Goal: Information Seeking & Learning: Find specific page/section

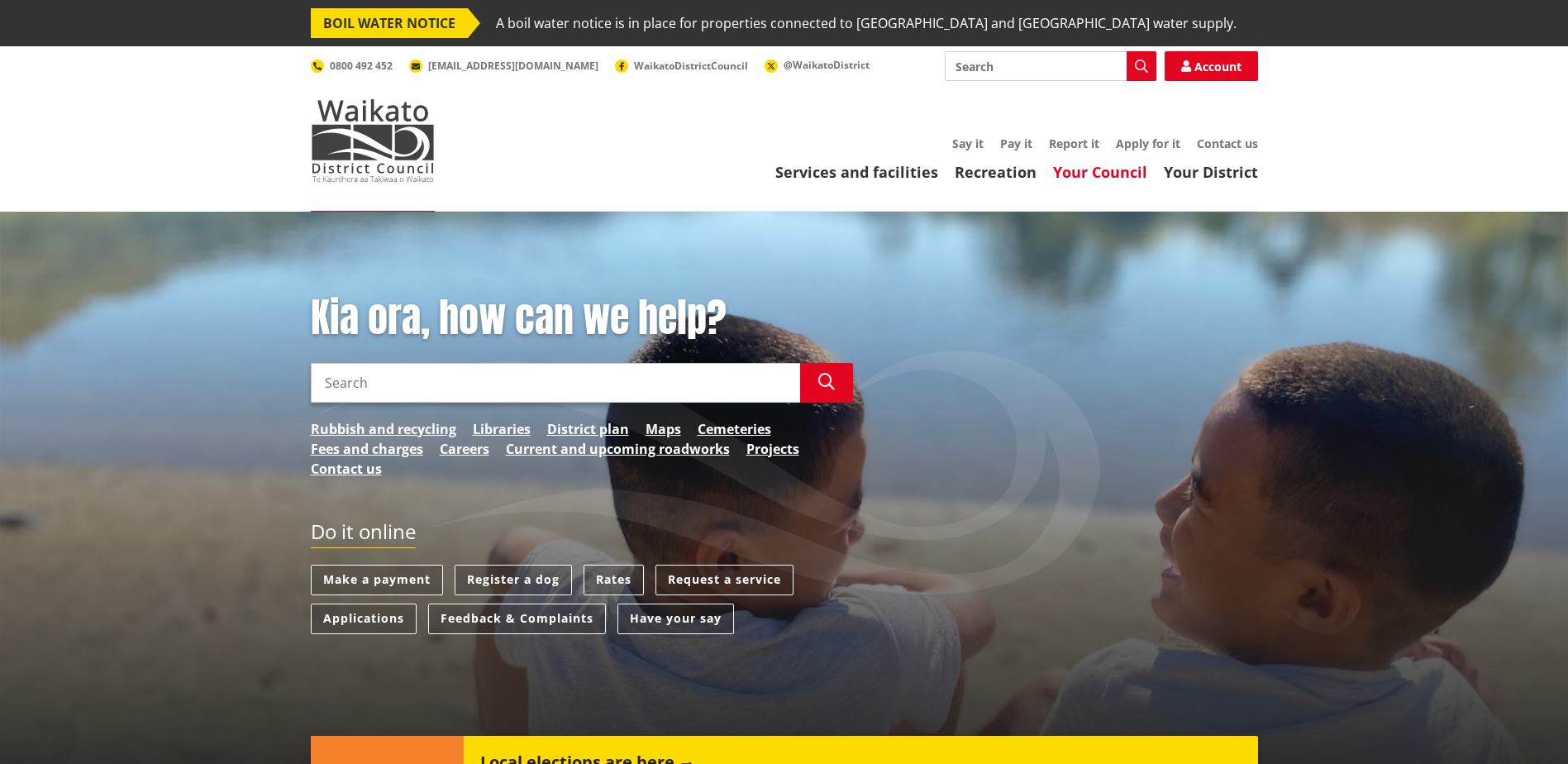
click at [1088, 172] on link "Your Council" at bounding box center [1100, 172] width 94 height 20
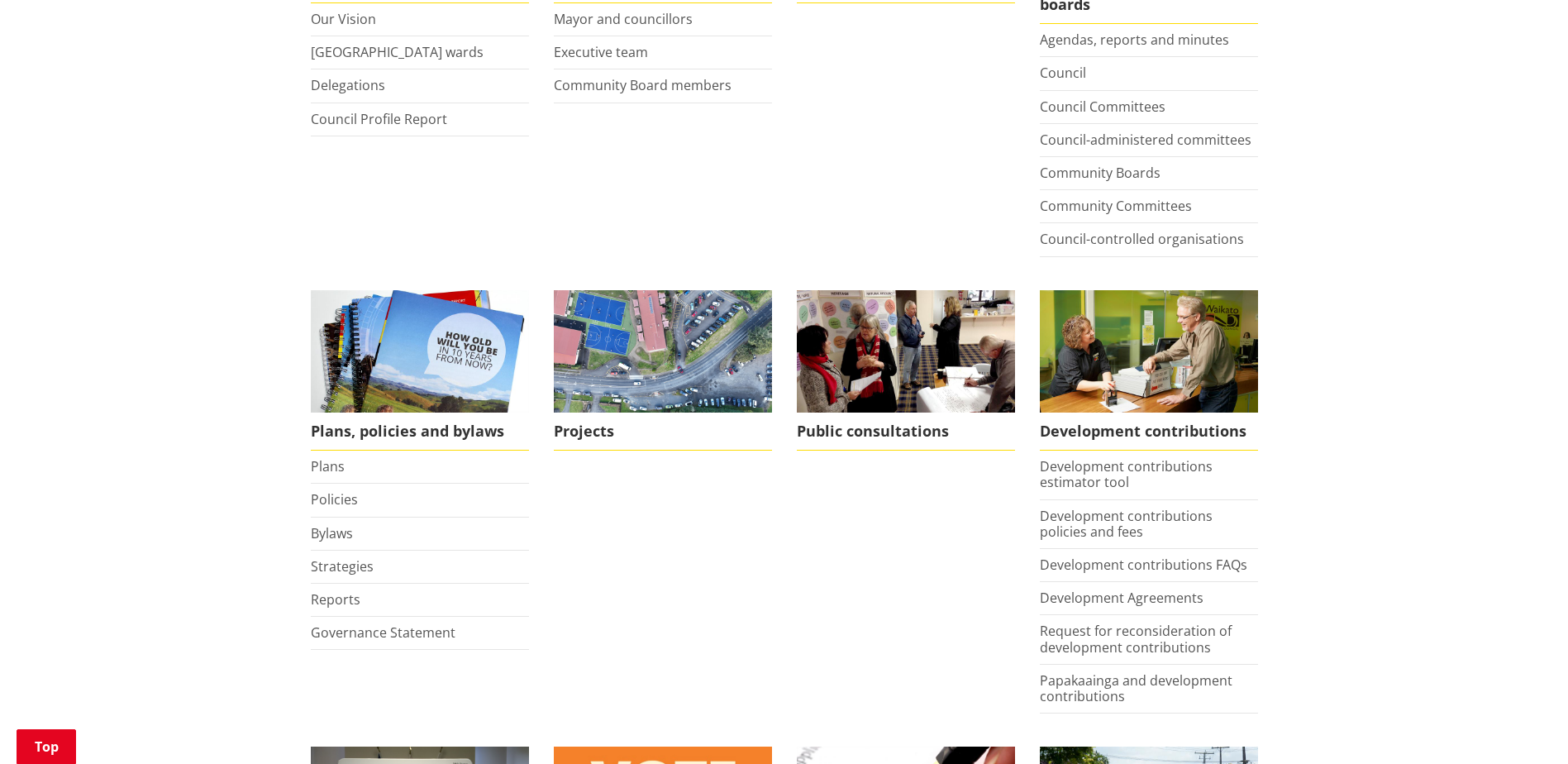
scroll to position [579, 0]
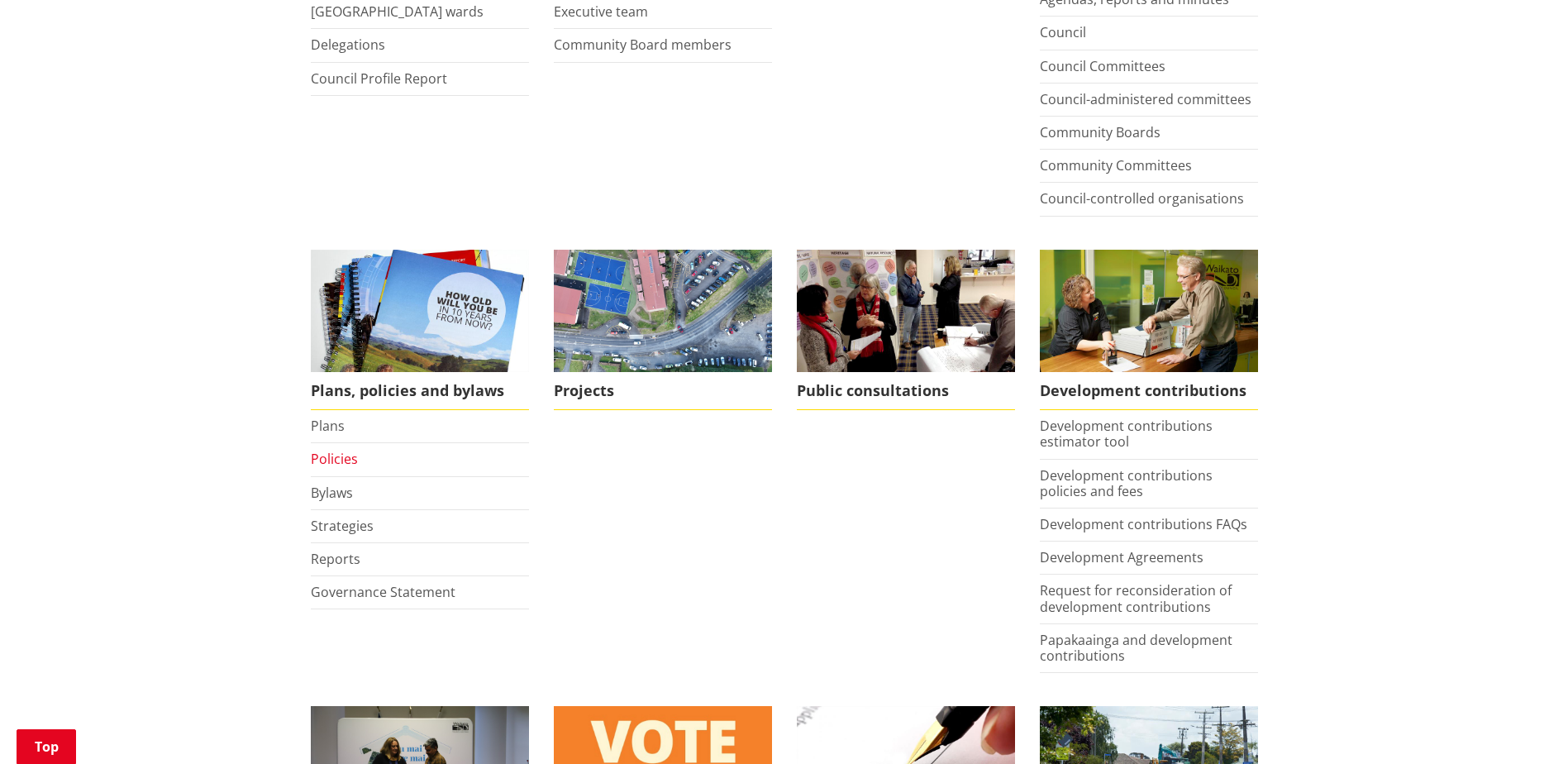
click at [323, 460] on link "Policies" at bounding box center [333, 458] width 47 height 18
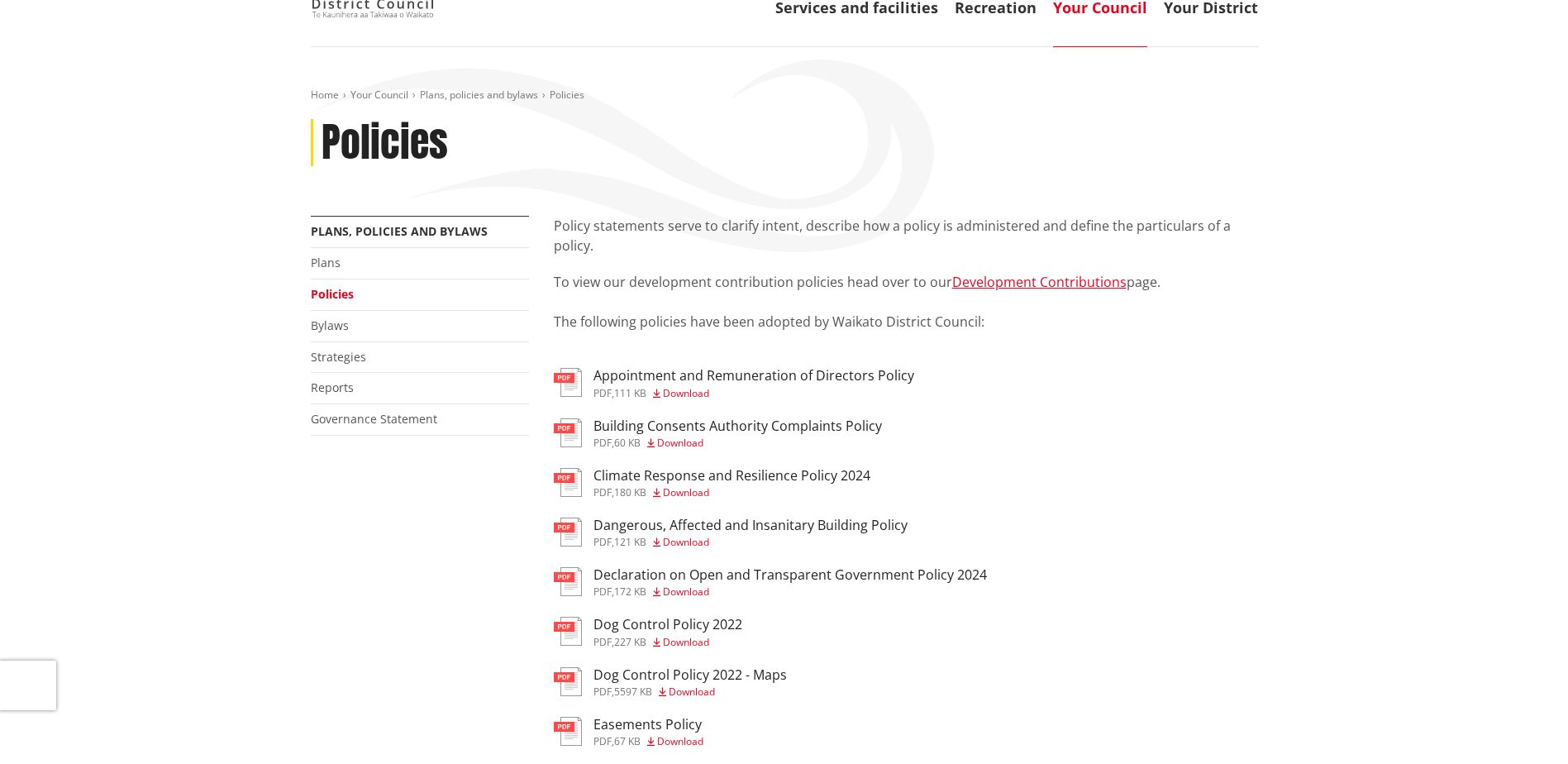
scroll to position [166, 0]
click at [717, 376] on h3 "Appointment and Remuneration of Directors Policy" at bounding box center [754, 376] width 320 height 16
